Goal: Navigation & Orientation: Find specific page/section

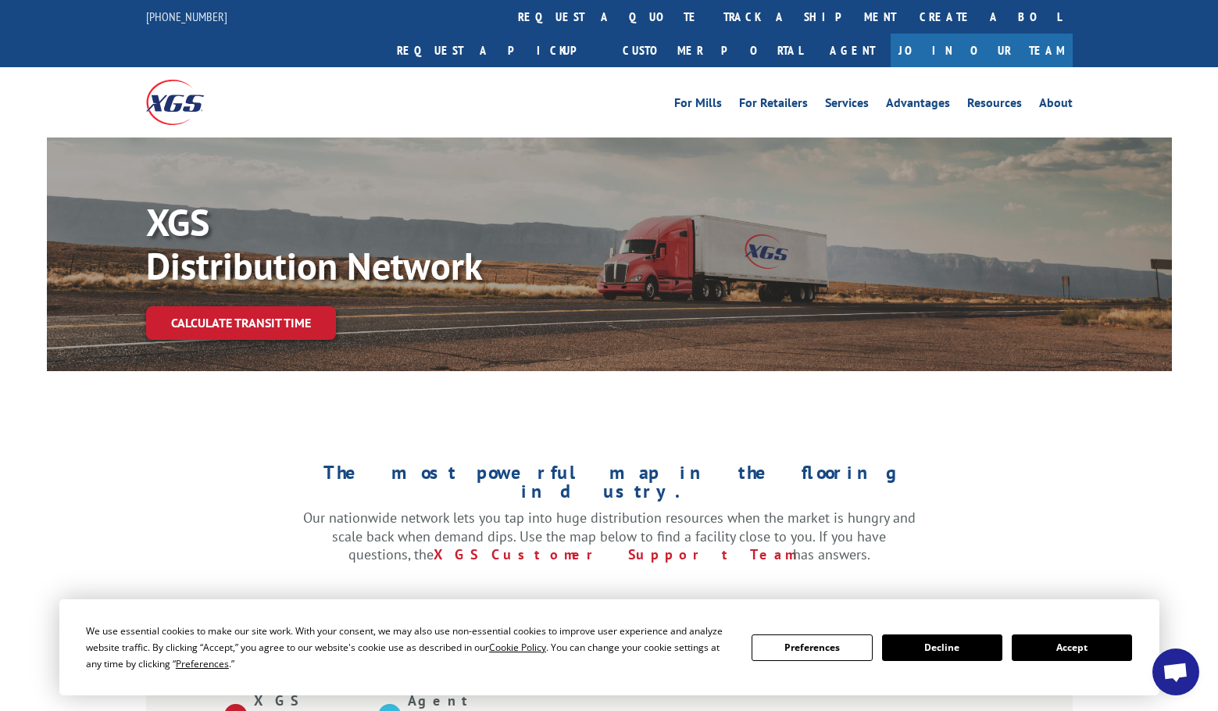
drag, startPoint x: 1068, startPoint y: 645, endPoint x: 1052, endPoint y: 614, distance: 35.3
click at [1068, 645] on button "Accept" at bounding box center [1072, 647] width 120 height 27
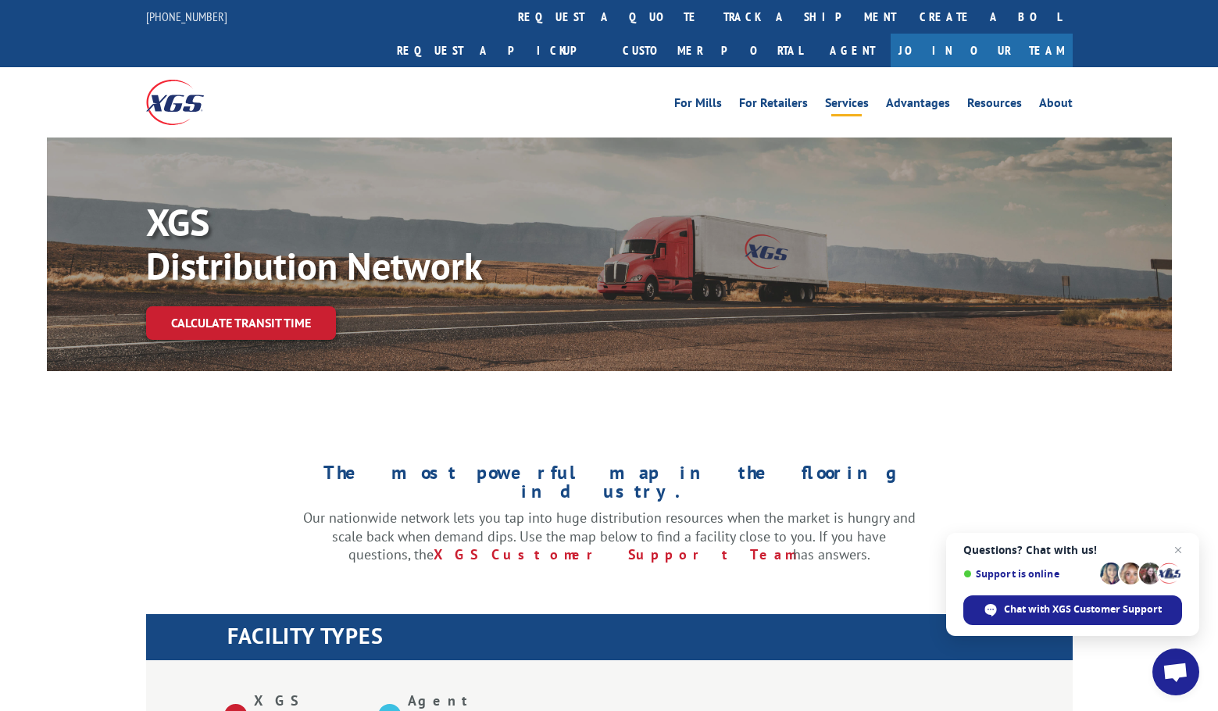
click at [845, 97] on link "Services" at bounding box center [847, 105] width 44 height 17
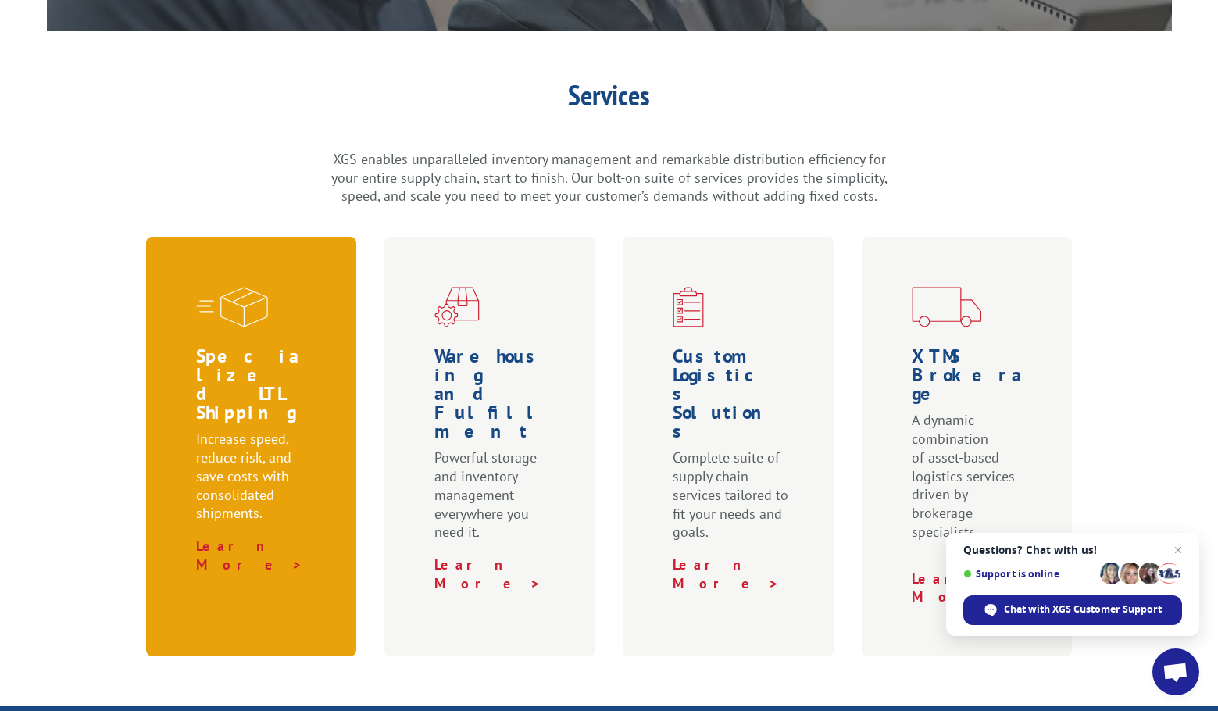
scroll to position [391, 0]
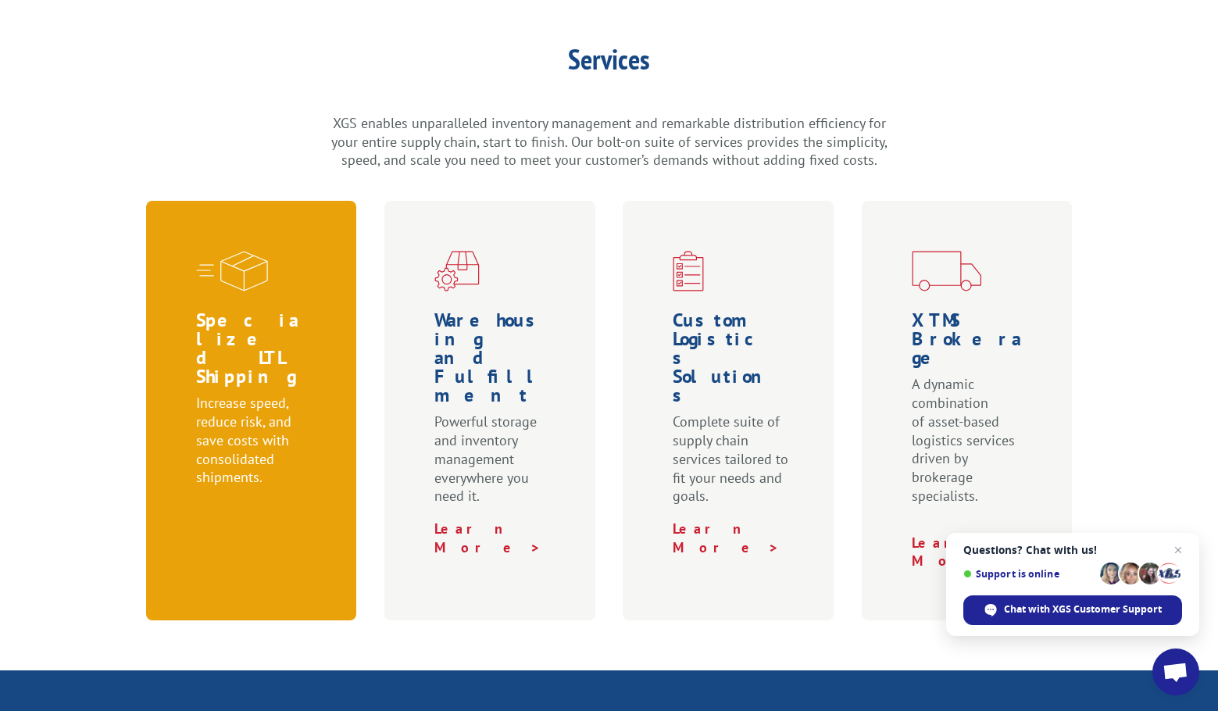
click at [202, 501] on link "Learn More >" at bounding box center [249, 519] width 107 height 37
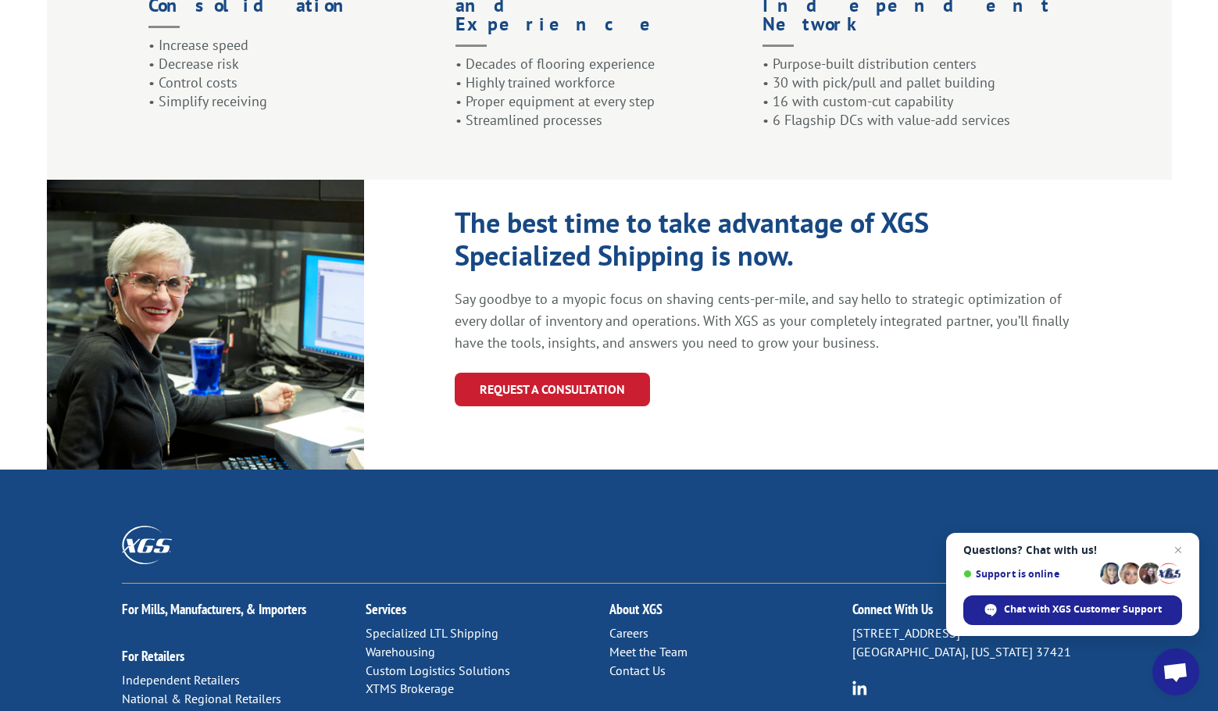
scroll to position [1729, 0]
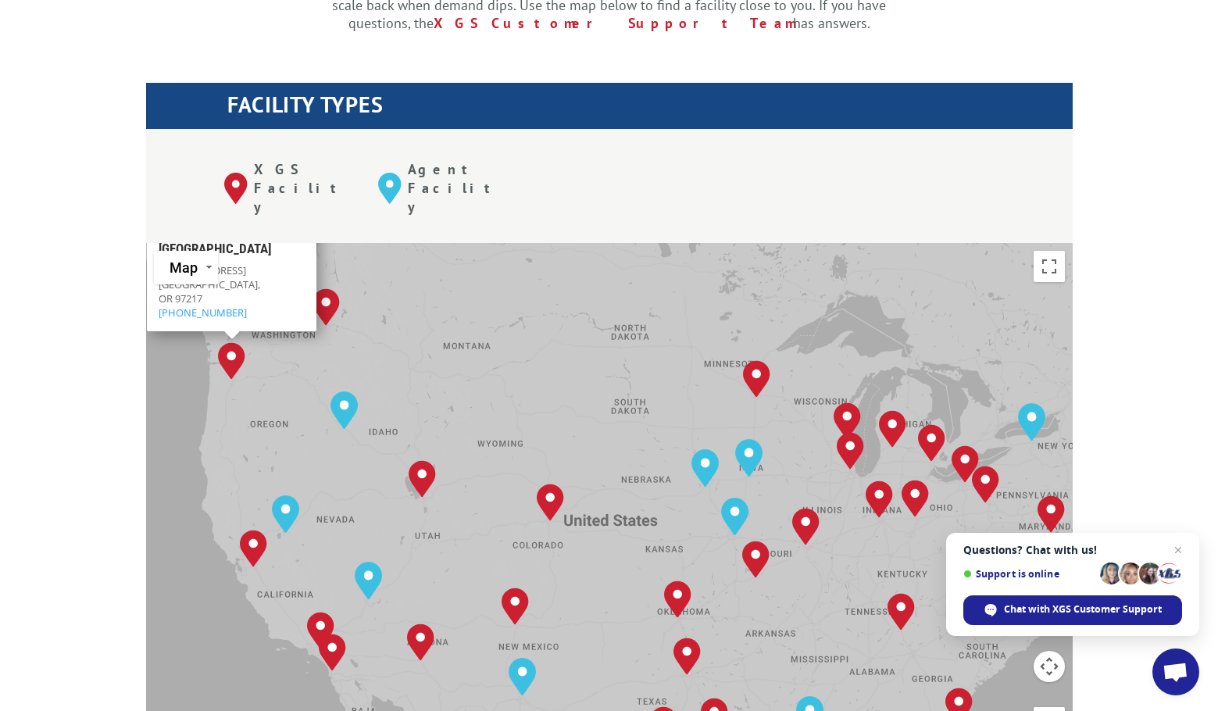
scroll to position [625, 0]
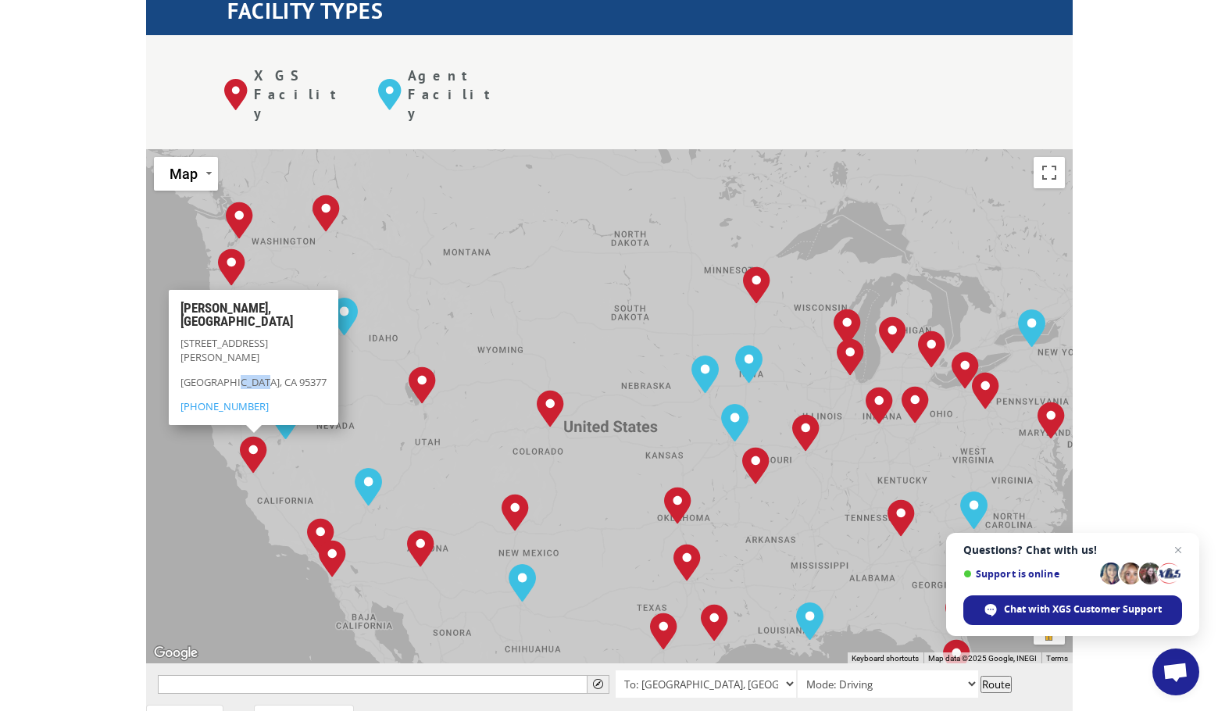
drag, startPoint x: 229, startPoint y: 307, endPoint x: 257, endPoint y: 305, distance: 28.2
click at [257, 374] on p "[GEOGRAPHIC_DATA], CA 95377" at bounding box center [254, 386] width 146 height 24
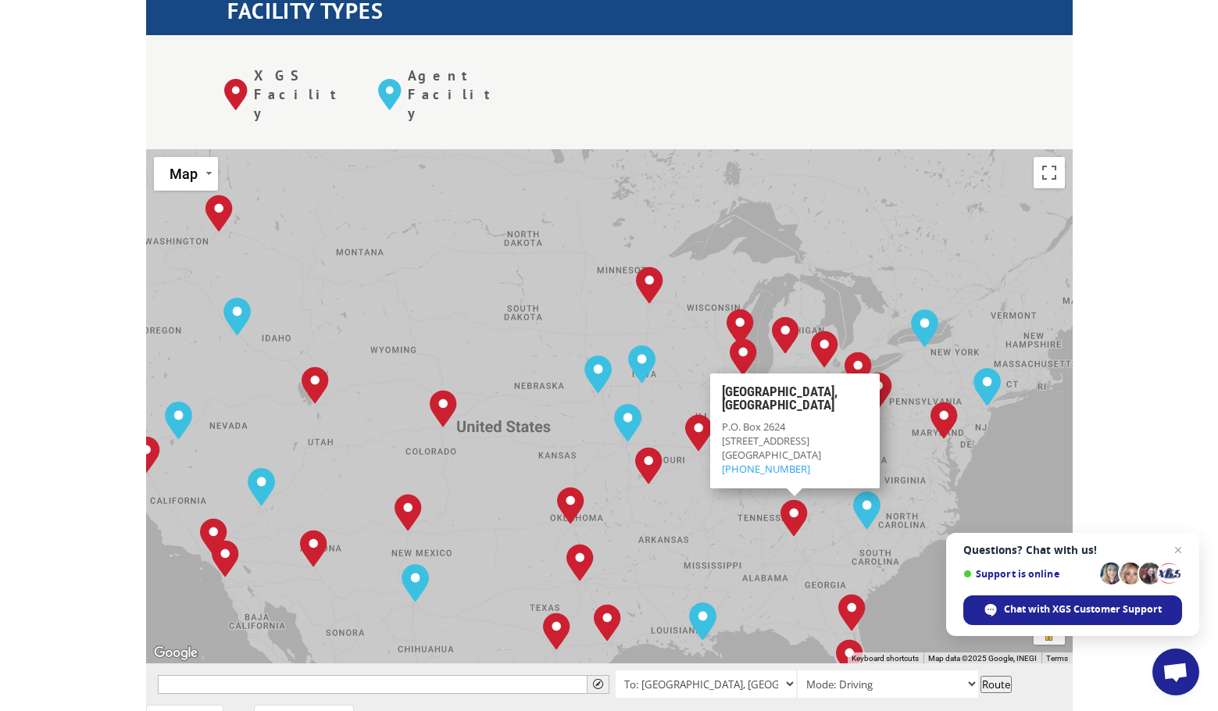
click at [791, 493] on img "Tunnel Hill, GA" at bounding box center [794, 518] width 40 height 50
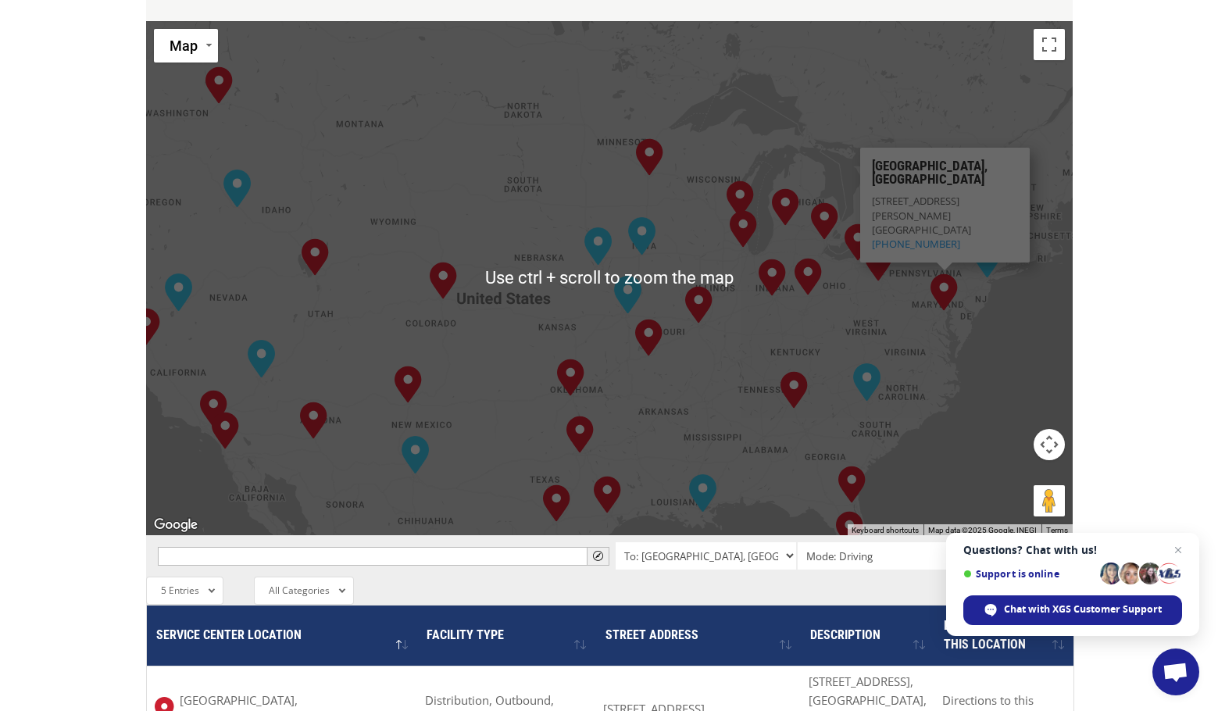
scroll to position [781, 0]
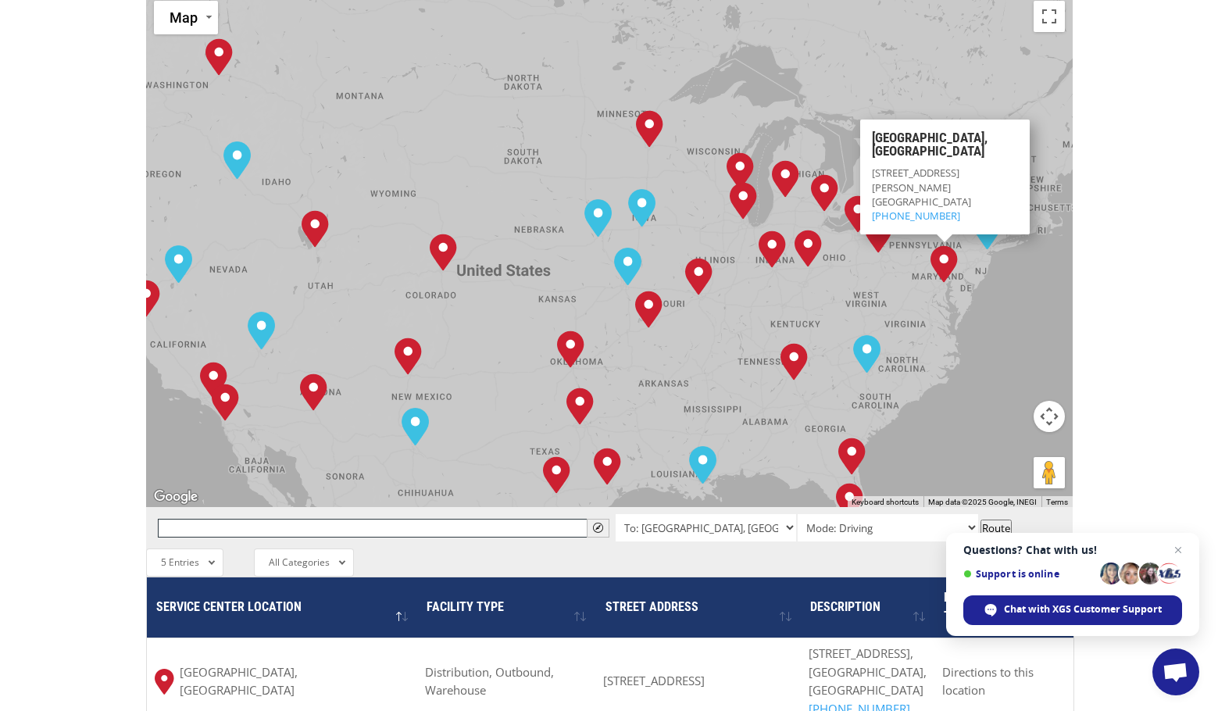
click at [245, 519] on input "text" at bounding box center [384, 528] width 452 height 19
type input "21122"
click at [999, 520] on button "Route" at bounding box center [996, 528] width 31 height 17
click at [94, 426] on div "The most powerful map in the flooring industry. Our nationwide network lets you…" at bounding box center [609, 378] width 1218 height 1493
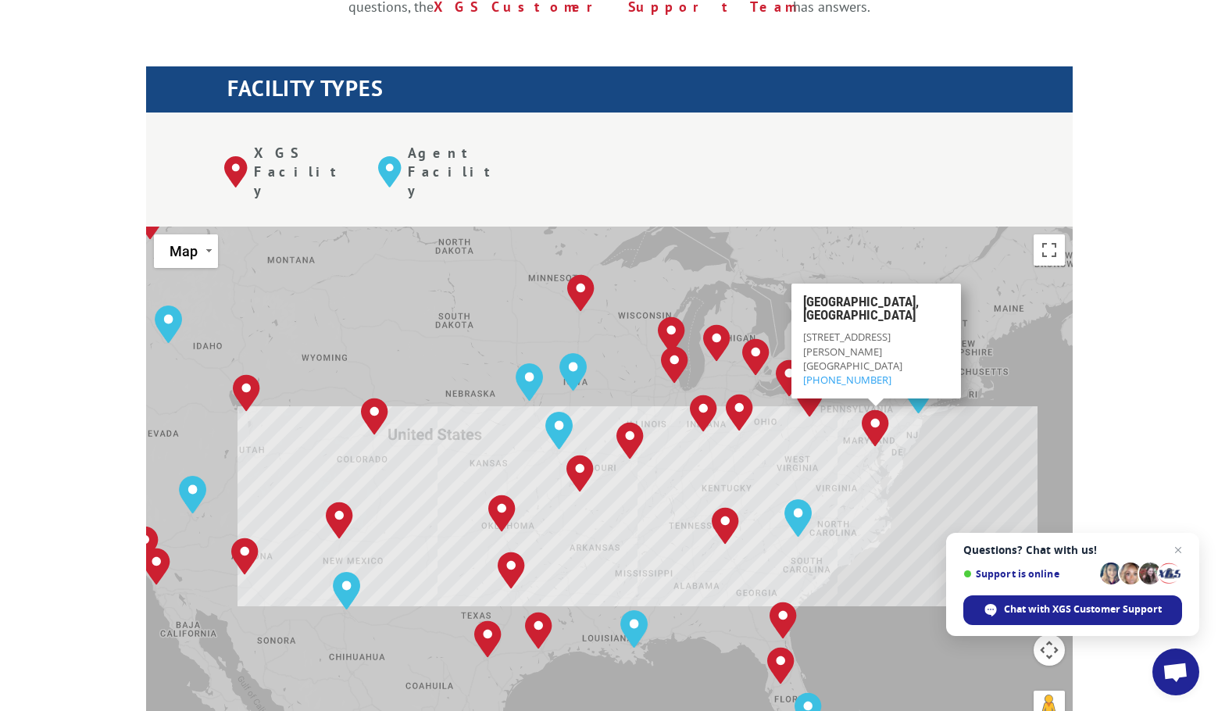
scroll to position [547, 0]
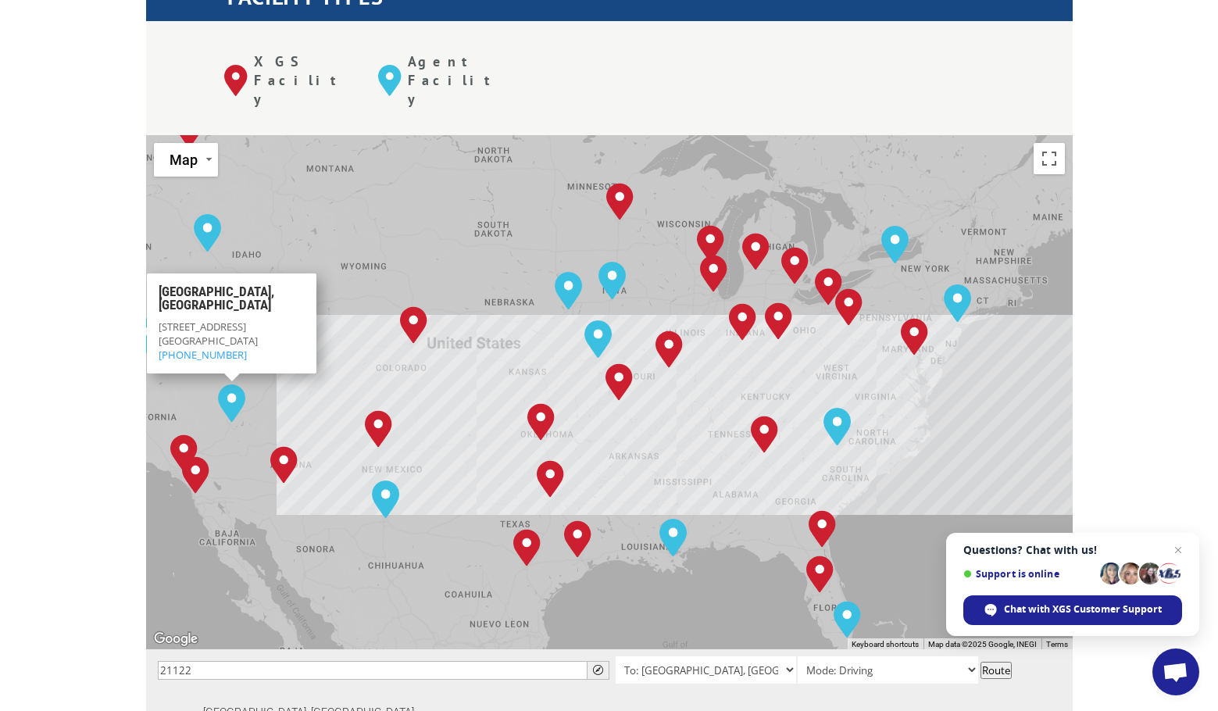
scroll to position [625, 0]
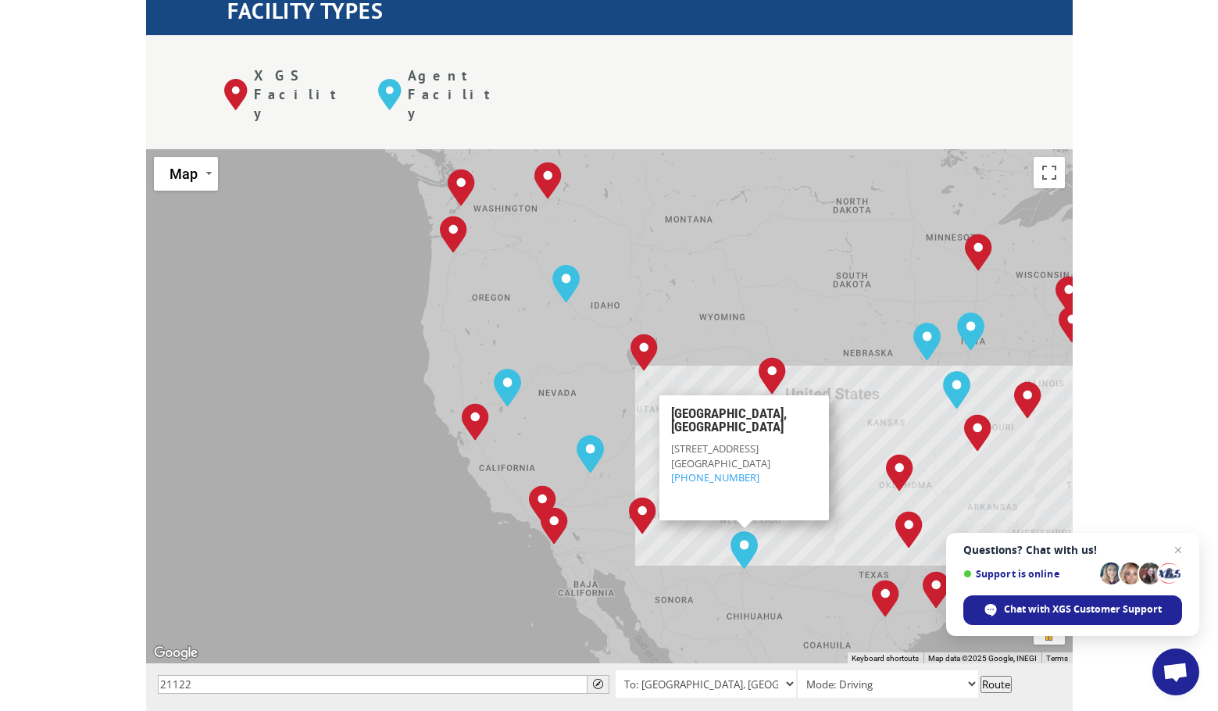
drag, startPoint x: 298, startPoint y: 466, endPoint x: 670, endPoint y: 506, distance: 374.0
click at [670, 506] on div "[GEOGRAPHIC_DATA], [GEOGRAPHIC_DATA] [GEOGRAPHIC_DATA], [GEOGRAPHIC_DATA] [GEOG…" at bounding box center [609, 406] width 927 height 514
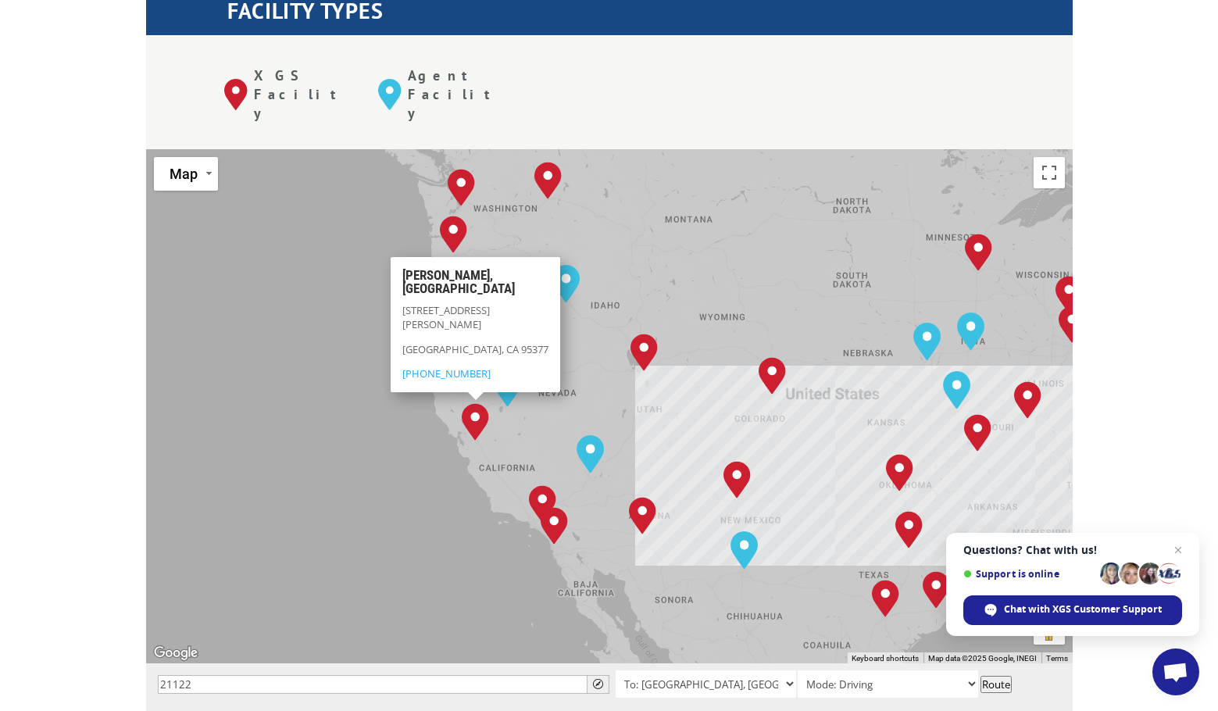
click at [475, 397] on img "Tracy, CA" at bounding box center [476, 422] width 40 height 50
click at [474, 397] on img "Tracy, CA" at bounding box center [476, 422] width 40 height 50
drag, startPoint x: 727, startPoint y: 643, endPoint x: 579, endPoint y: 556, distance: 172.3
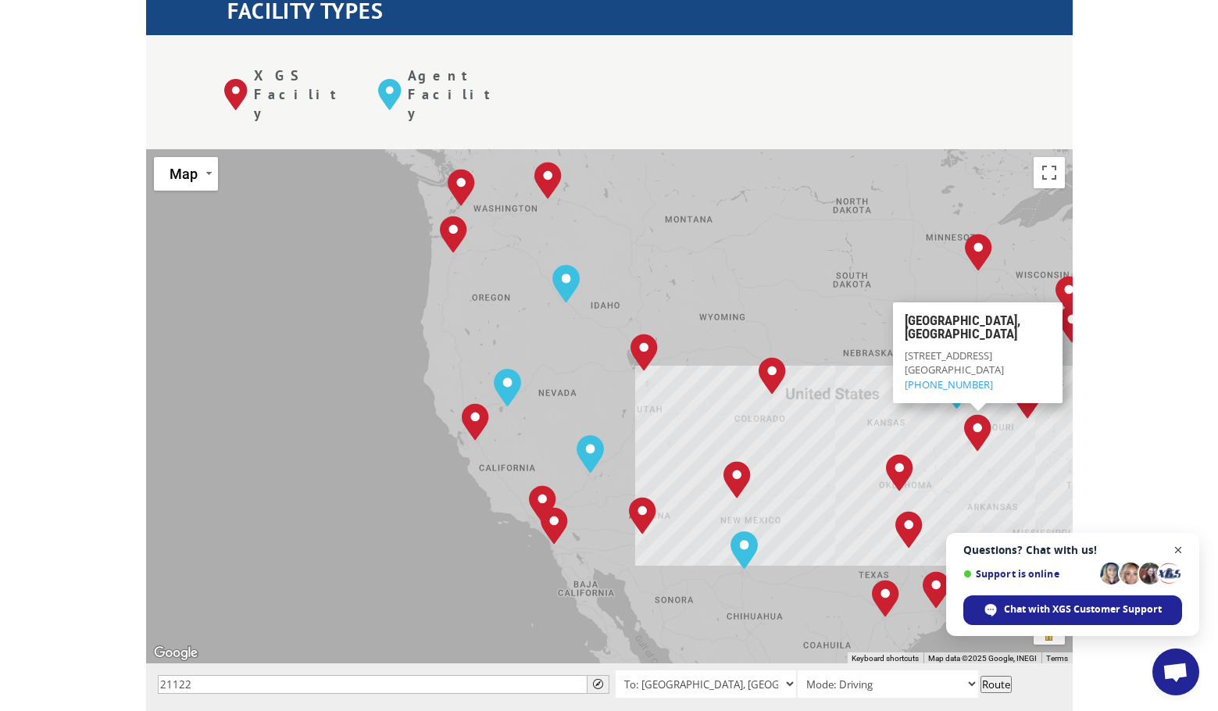
click at [1173, 548] on span "Close chat" at bounding box center [1179, 551] width 20 height 20
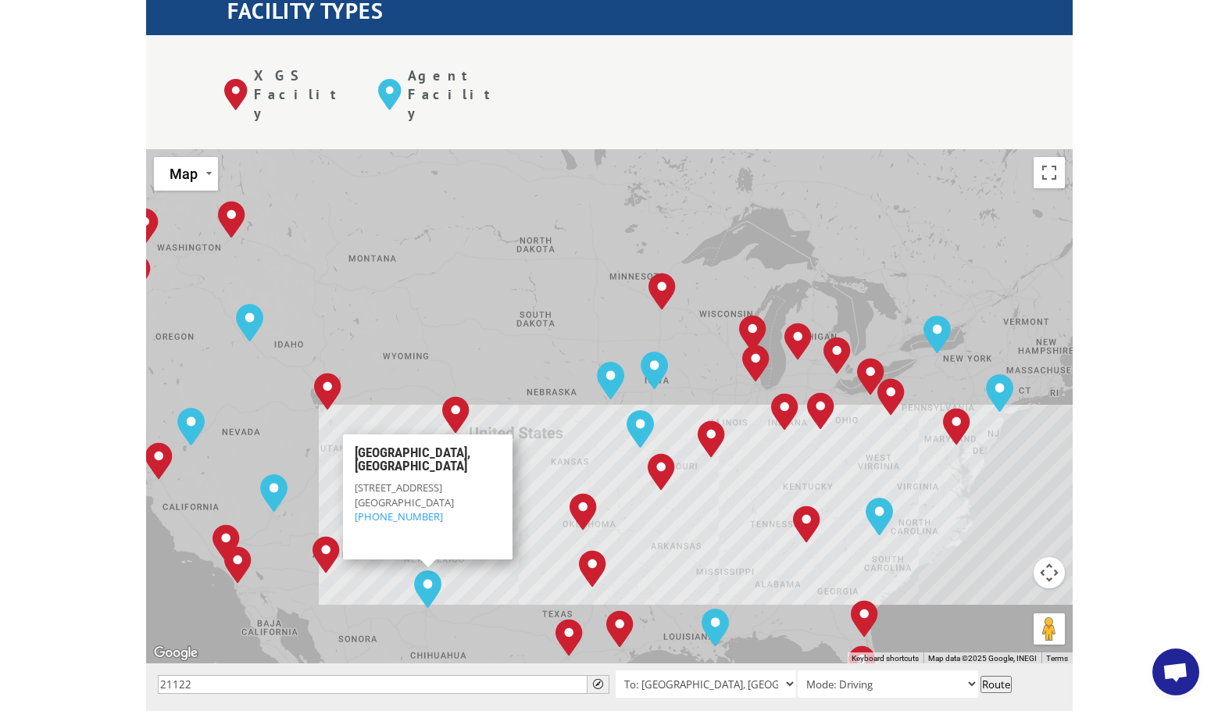
drag, startPoint x: 777, startPoint y: 461, endPoint x: 446, endPoint y: 500, distance: 332.8
click at [446, 500] on div "[GEOGRAPHIC_DATA], [GEOGRAPHIC_DATA] [GEOGRAPHIC_DATA], [GEOGRAPHIC_DATA] [GEOG…" at bounding box center [609, 406] width 927 height 514
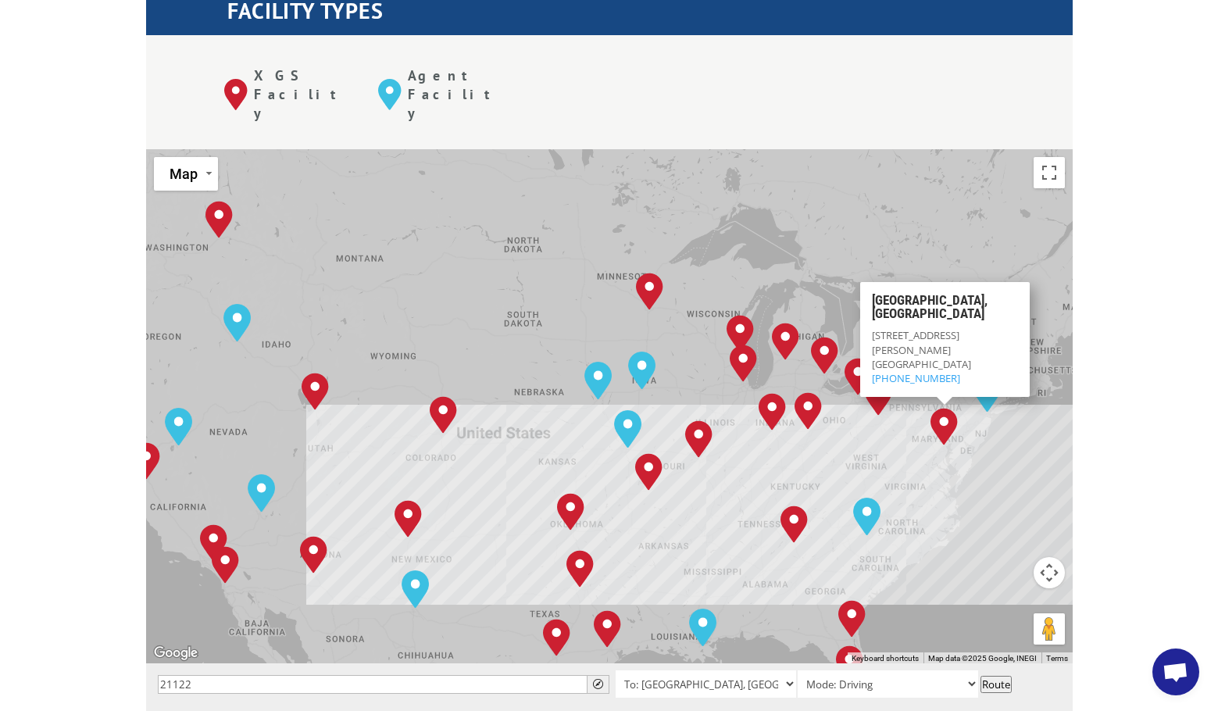
click at [942, 402] on img "Baltimore, MD" at bounding box center [944, 427] width 40 height 50
